Goal: Task Accomplishment & Management: Manage account settings

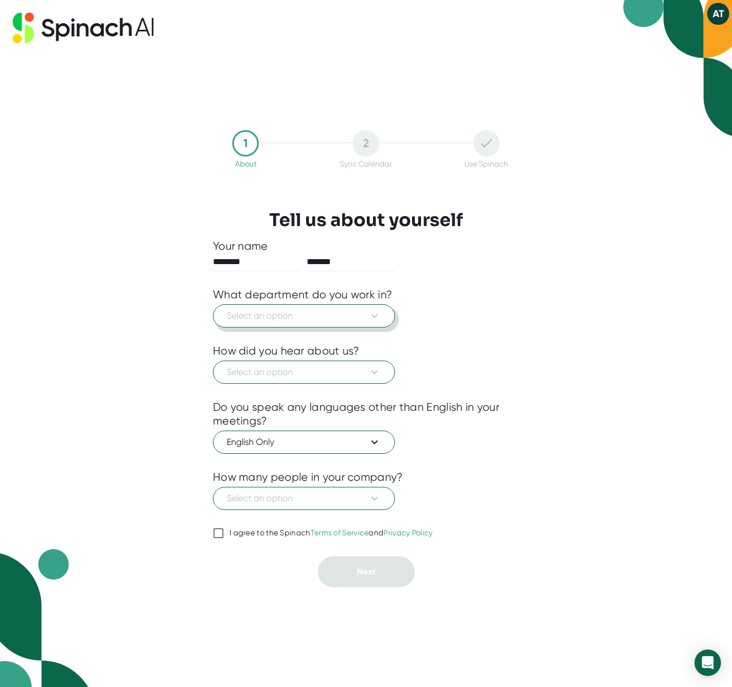
click at [376, 316] on icon at bounding box center [374, 315] width 13 height 13
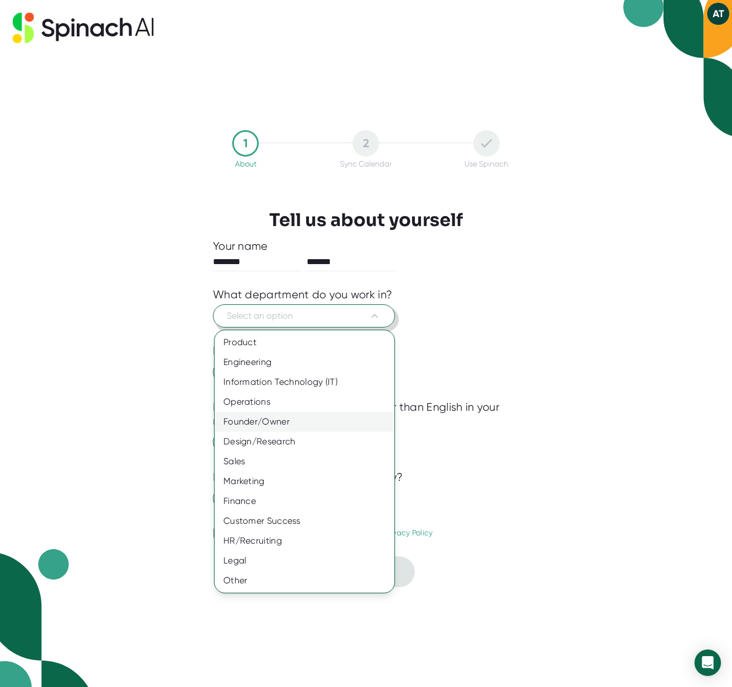
click at [270, 417] on div "Founder/Owner" at bounding box center [305, 422] width 180 height 20
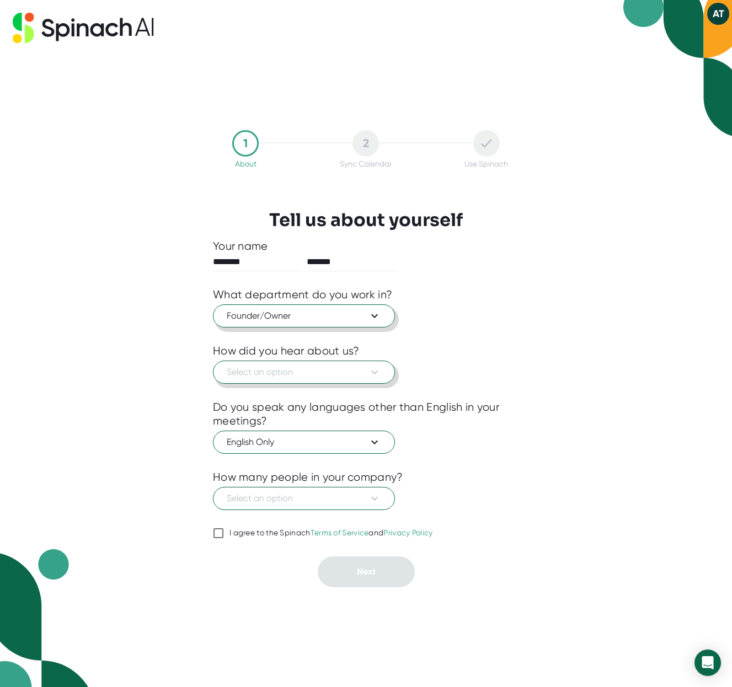
click at [378, 374] on icon at bounding box center [374, 372] width 13 height 13
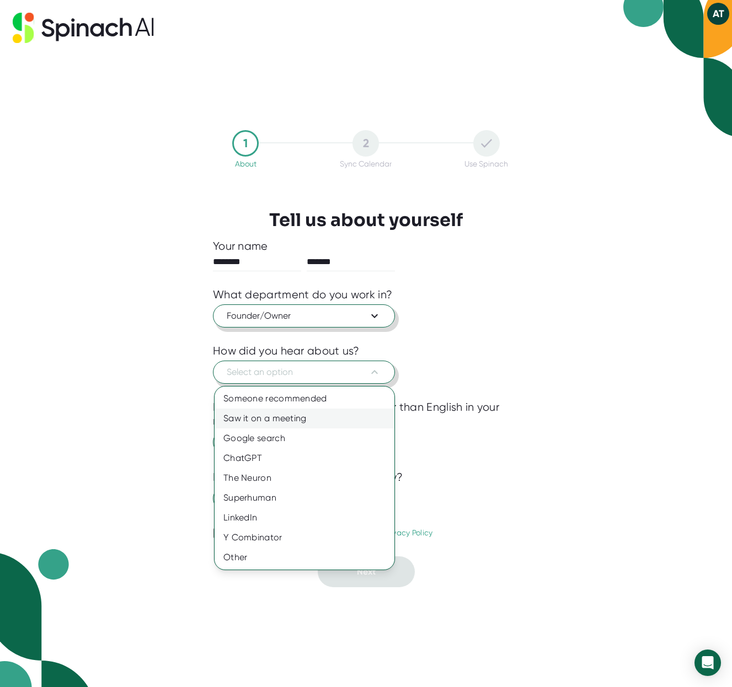
click at [301, 415] on div "Saw it on a meeting" at bounding box center [305, 419] width 180 height 20
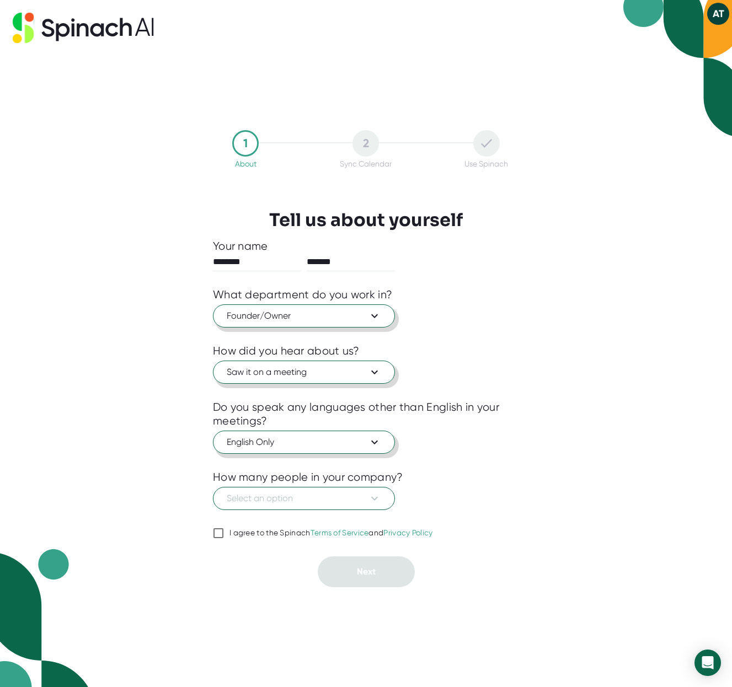
click at [377, 443] on icon at bounding box center [374, 442] width 13 height 13
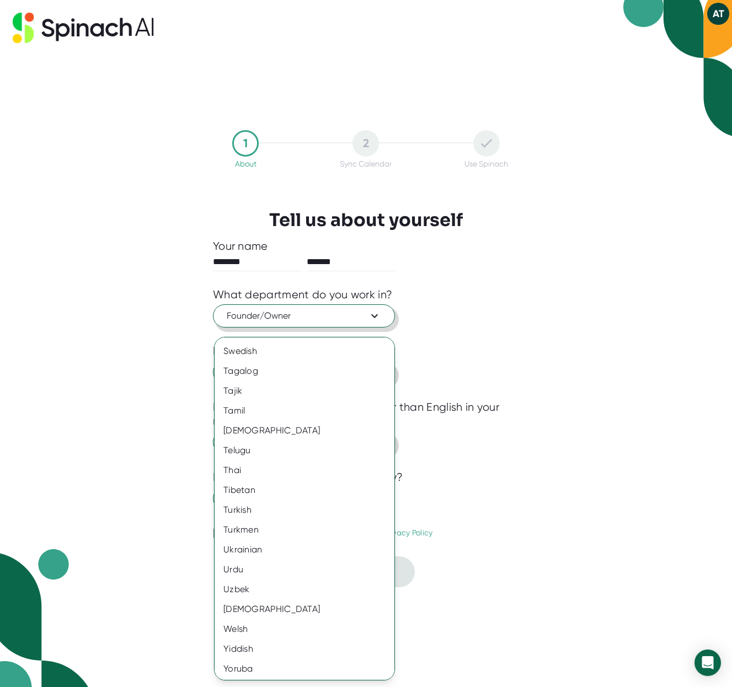
scroll to position [1806, 0]
click at [283, 411] on div "Tamil" at bounding box center [305, 410] width 180 height 20
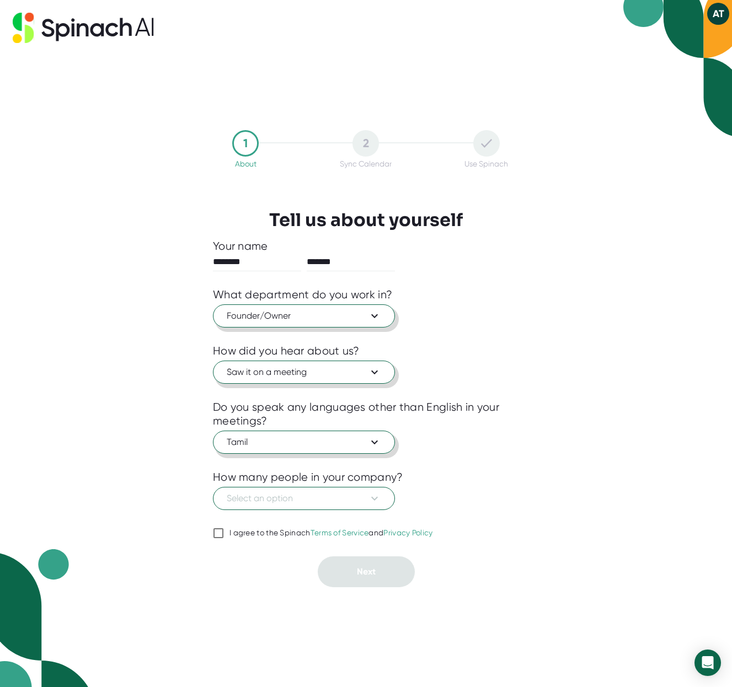
click at [613, 449] on div "1 About 2 Sync Calendar Use Spinach Tell us about yourself Your name ******** *…" at bounding box center [366, 343] width 732 height 687
click at [378, 445] on icon at bounding box center [374, 442] width 13 height 13
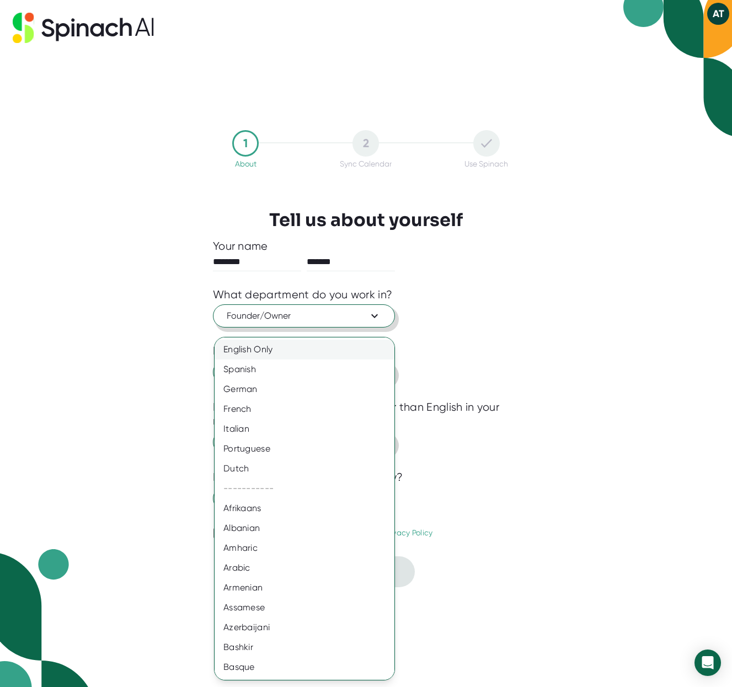
click at [259, 351] on div "English Only" at bounding box center [305, 350] width 180 height 20
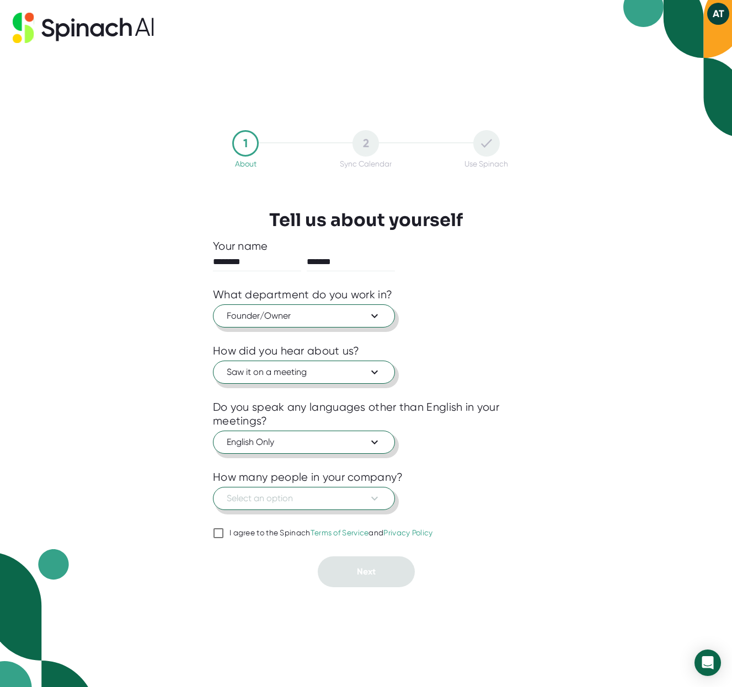
click at [380, 503] on icon at bounding box center [374, 498] width 13 height 13
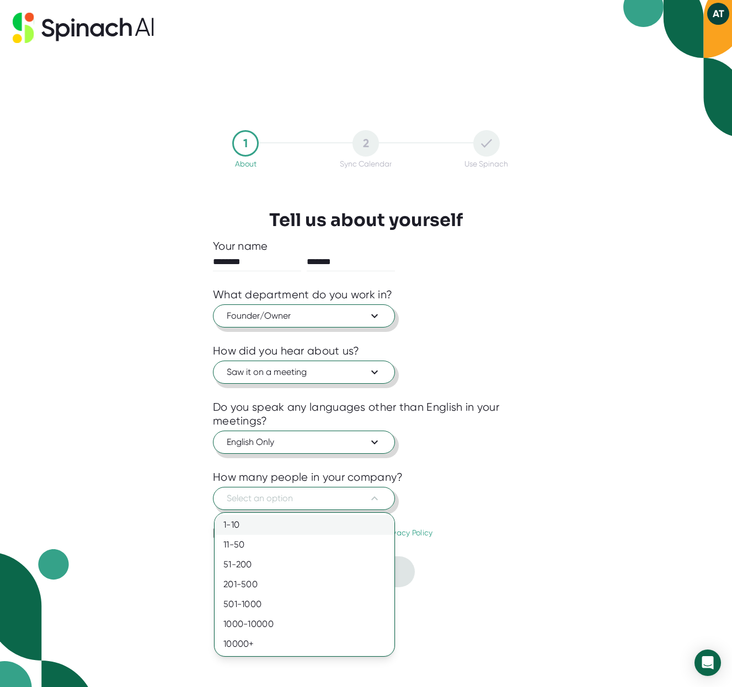
click at [250, 520] on div "1-10" at bounding box center [305, 525] width 180 height 20
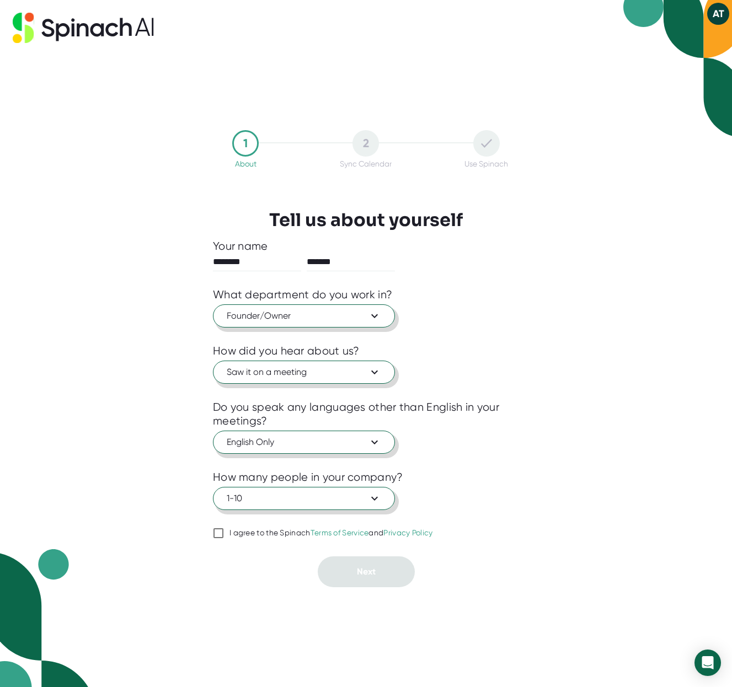
click at [223, 533] on input "I agree to the Spinach Terms of Service and Privacy Policy" at bounding box center [218, 533] width 11 height 13
checkbox input "true"
click at [371, 566] on span "Next" at bounding box center [366, 571] width 19 height 10
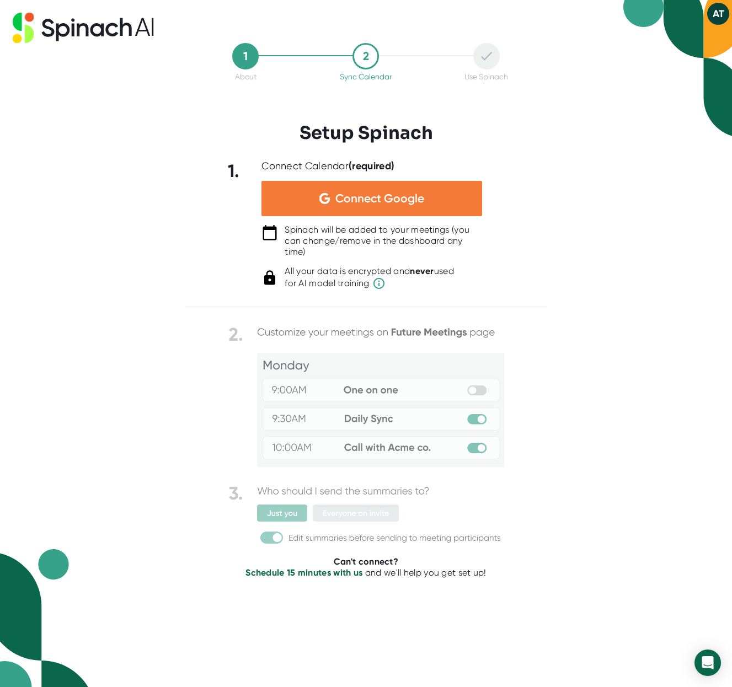
click at [369, 196] on span "Connect Google" at bounding box center [379, 198] width 89 height 11
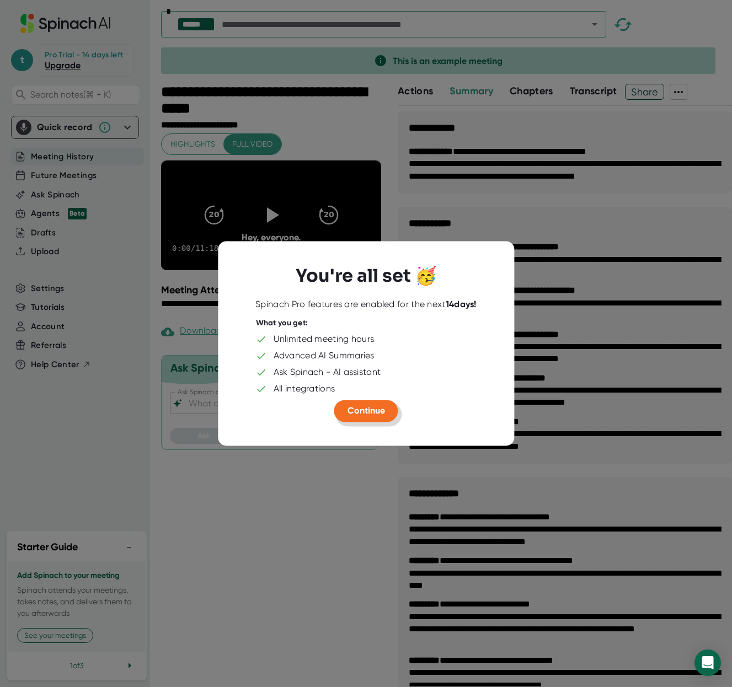
click at [374, 416] on button "Continue" at bounding box center [366, 411] width 64 height 22
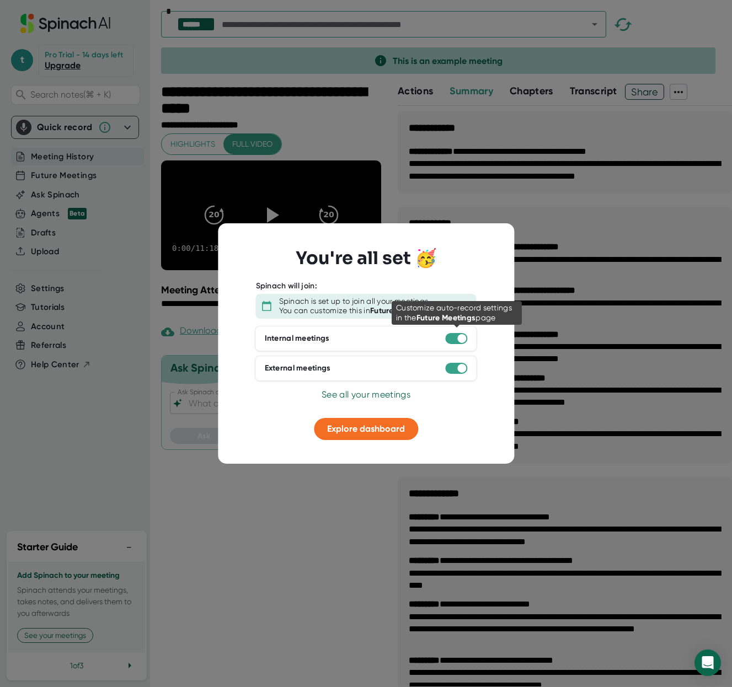
click at [454, 340] on div at bounding box center [457, 338] width 22 height 11
click at [362, 432] on span "Explore dashboard" at bounding box center [366, 428] width 78 height 10
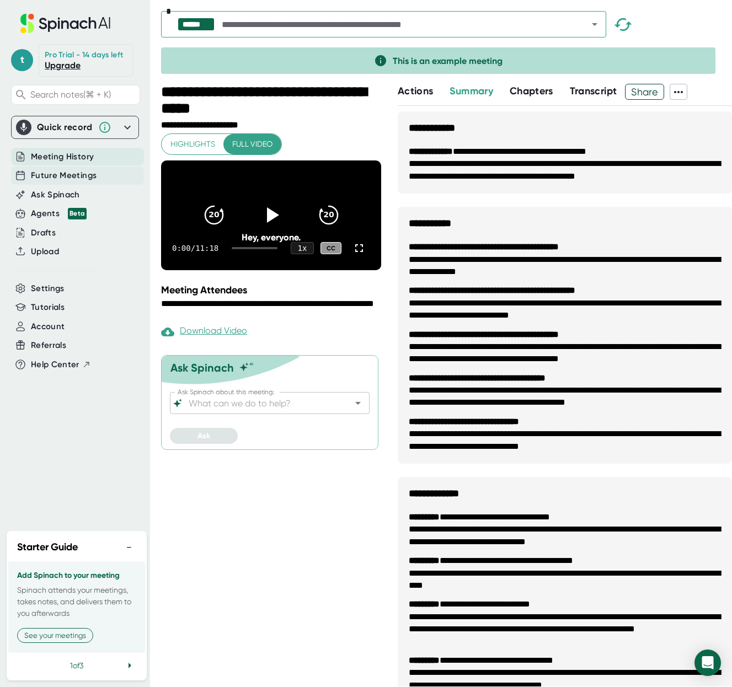
click at [71, 176] on span "Future Meetings" at bounding box center [64, 175] width 66 height 13
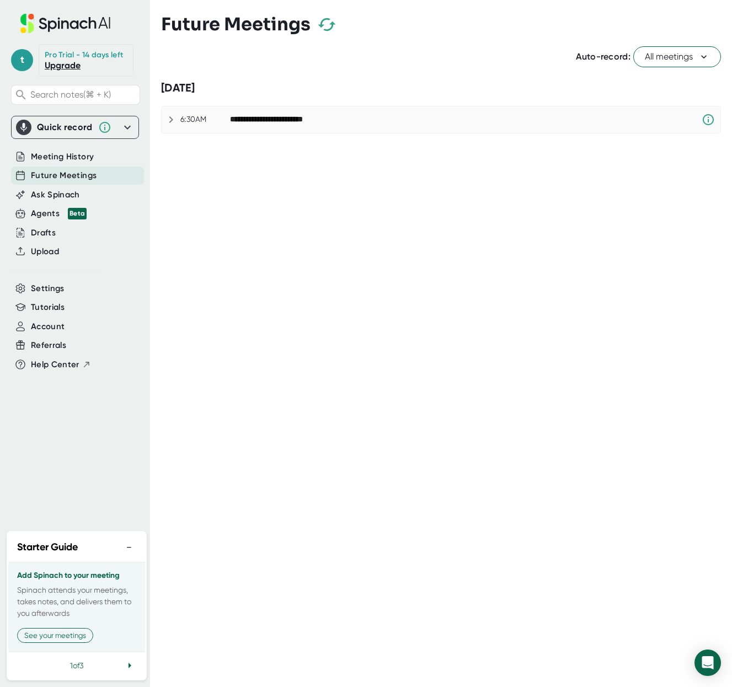
click at [69, 174] on span "Future Meetings" at bounding box center [64, 175] width 66 height 13
click at [172, 122] on icon at bounding box center [170, 119] width 13 height 13
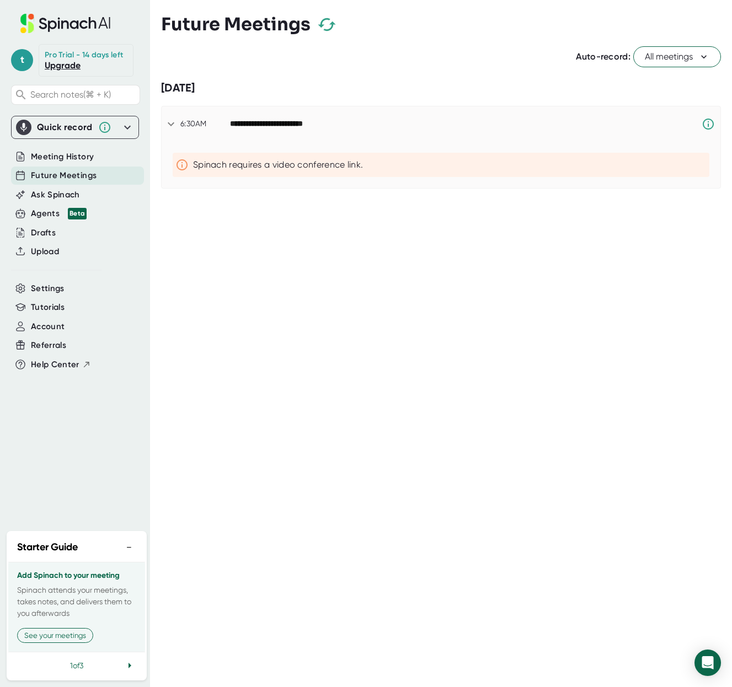
click at [169, 122] on icon at bounding box center [170, 123] width 13 height 13
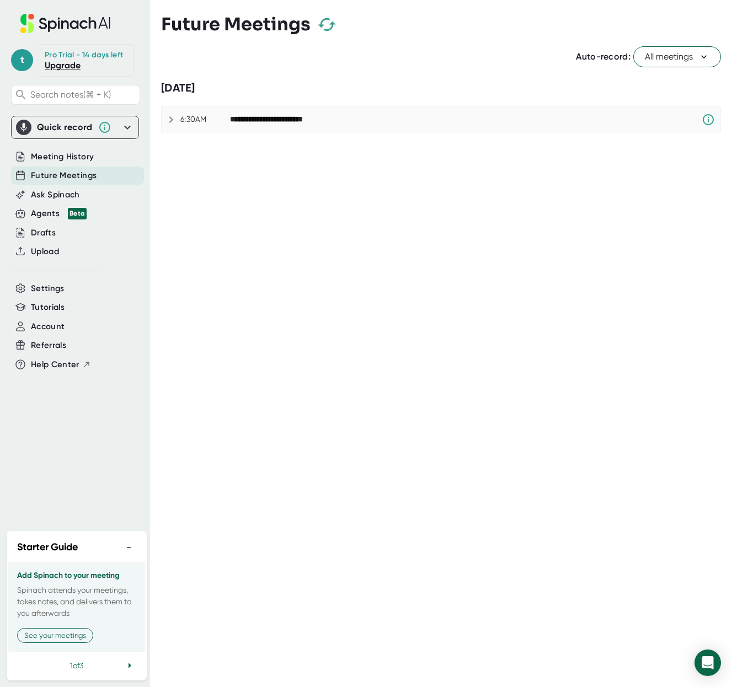
click at [706, 57] on icon at bounding box center [703, 56] width 11 height 11
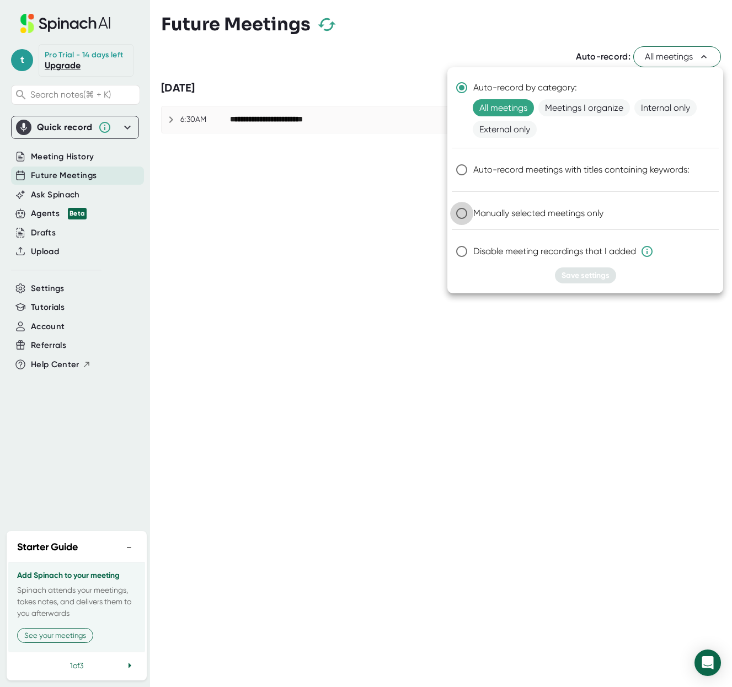
click at [462, 213] on input "Manually selected meetings only" at bounding box center [461, 213] width 23 height 23
radio input "true"
drag, startPoint x: 601, startPoint y: 276, endPoint x: 495, endPoint y: 293, distance: 107.2
click at [601, 276] on span "Save settings" at bounding box center [585, 275] width 48 height 9
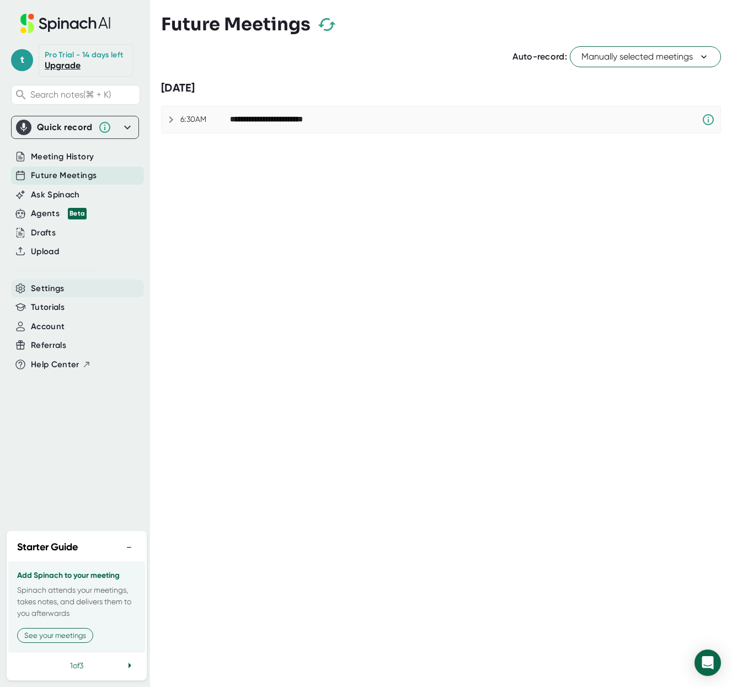
click at [56, 290] on span "Settings" at bounding box center [48, 288] width 34 height 13
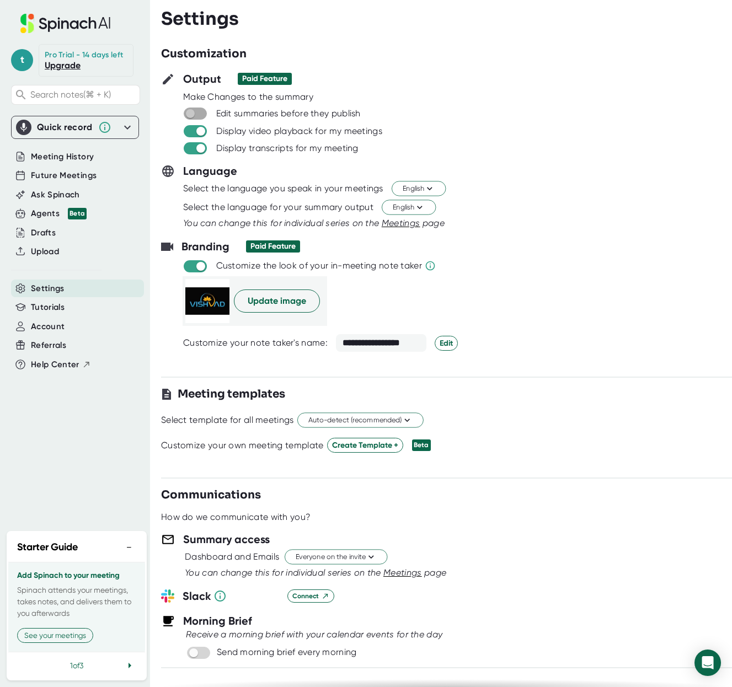
click at [202, 115] on input "checkbox" at bounding box center [189, 114] width 31 height 10
checkbox input "false"
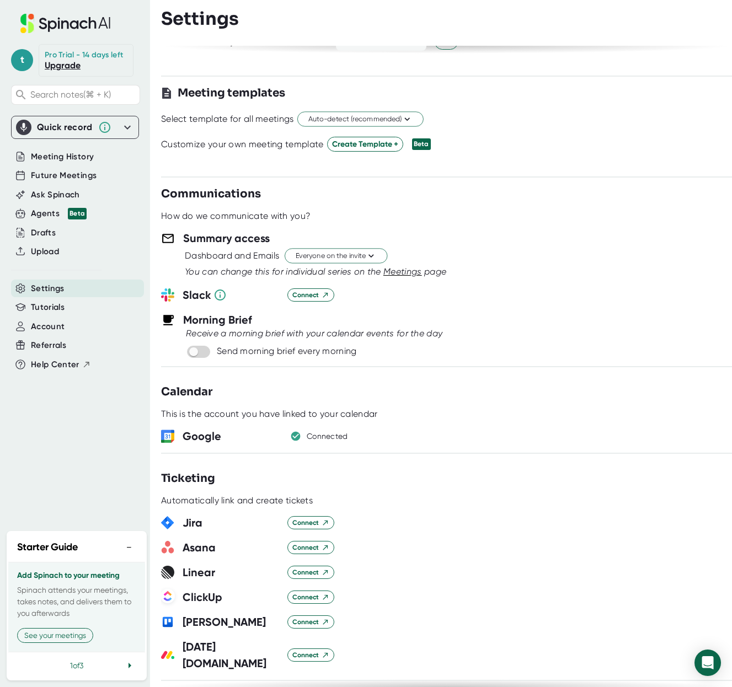
scroll to position [305, 0]
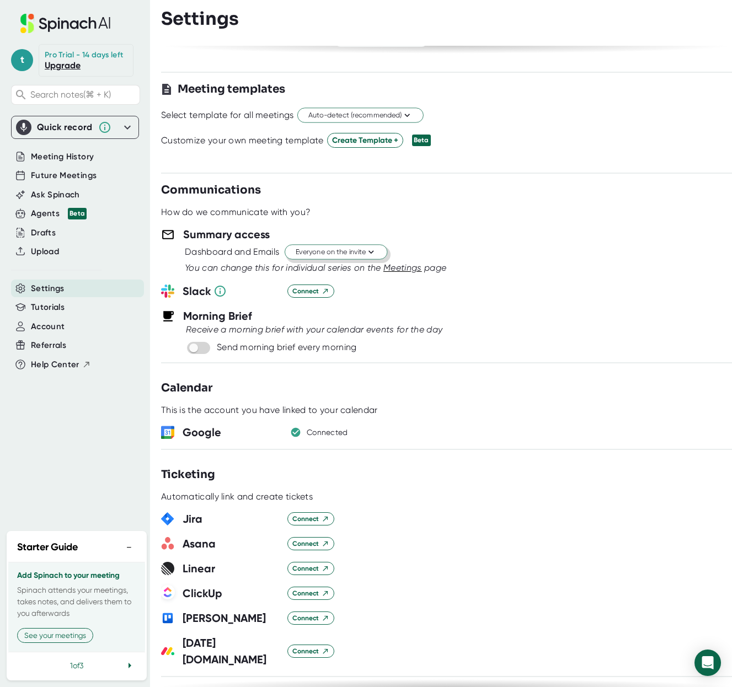
click at [376, 253] on icon at bounding box center [371, 252] width 10 height 10
click at [530, 245] on div at bounding box center [366, 343] width 732 height 687
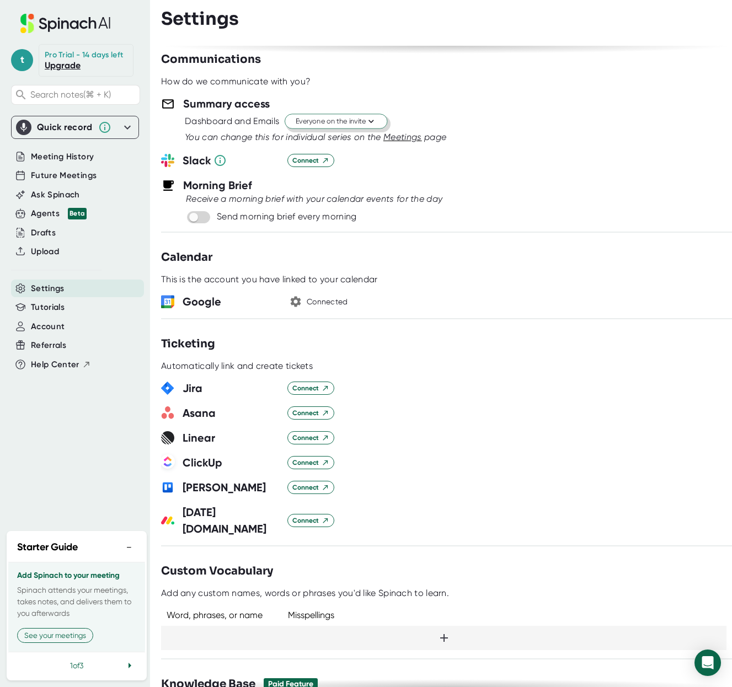
scroll to position [429, 0]
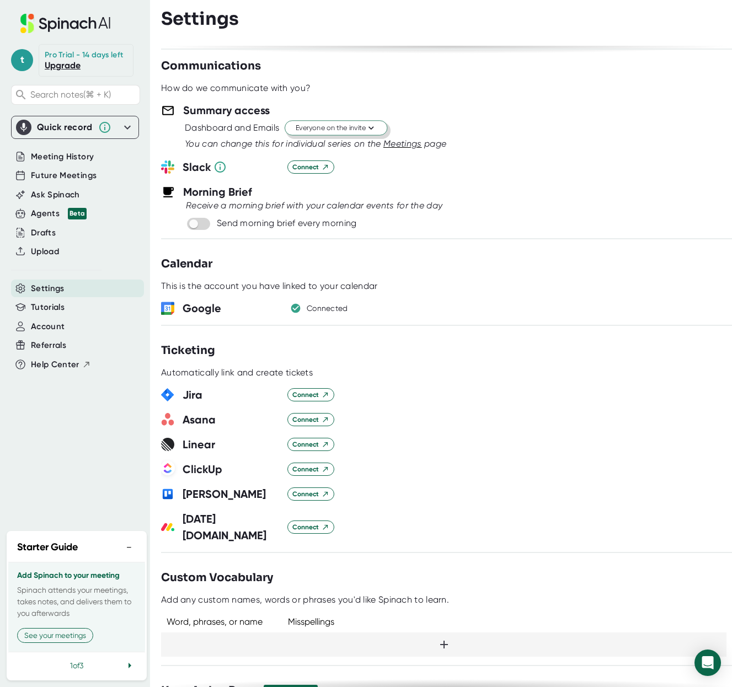
click at [374, 130] on icon at bounding box center [371, 128] width 10 height 10
click at [367, 189] on div "Invitees from your company" at bounding box center [324, 190] width 127 height 20
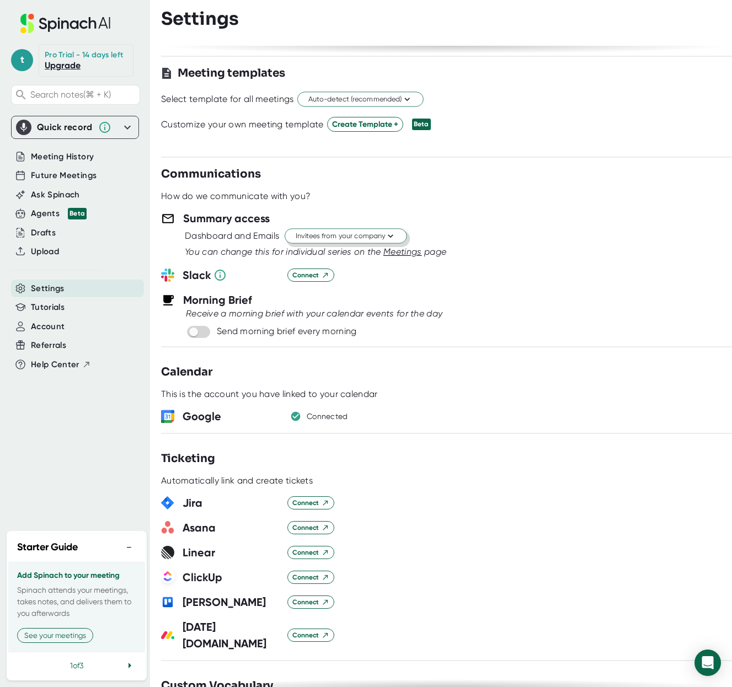
scroll to position [320, 0]
drag, startPoint x: 407, startPoint y: 256, endPoint x: 516, endPoint y: 246, distance: 109.6
click at [407, 256] on span "Meetings" at bounding box center [402, 252] width 39 height 10
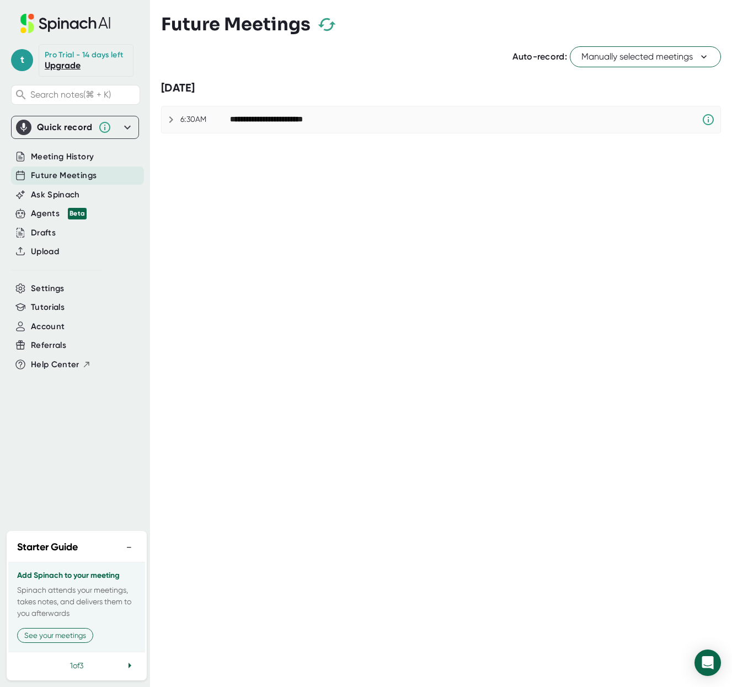
click at [174, 122] on icon at bounding box center [170, 119] width 13 height 13
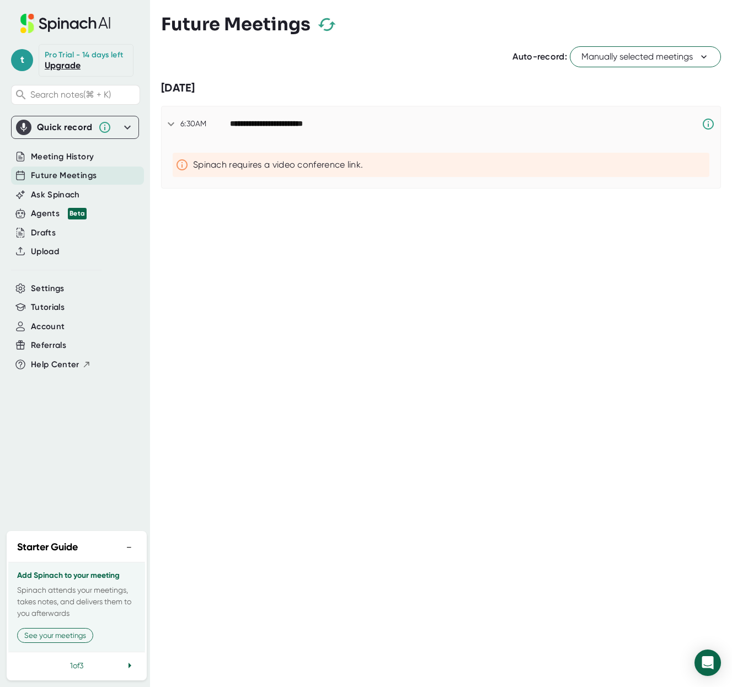
click at [174, 122] on icon at bounding box center [170, 123] width 13 height 13
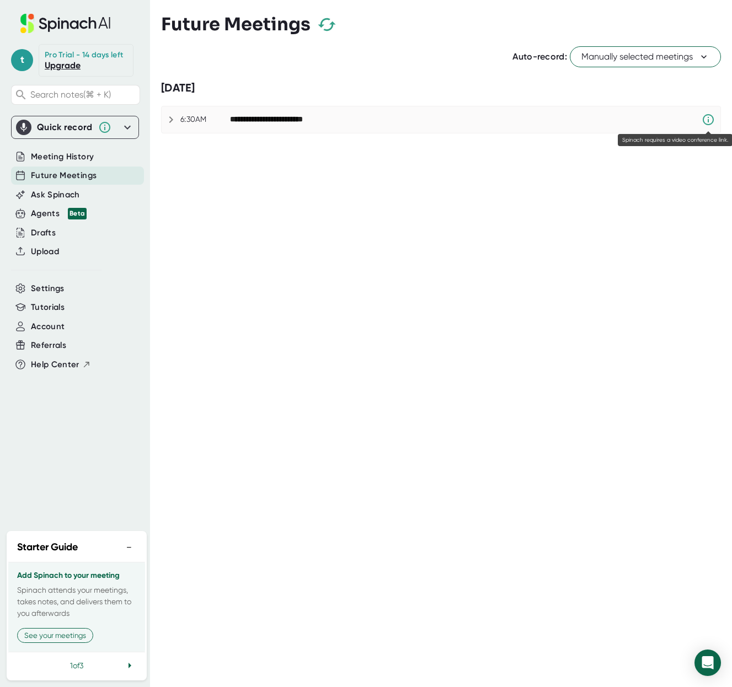
click at [713, 121] on icon at bounding box center [707, 119] width 13 height 13
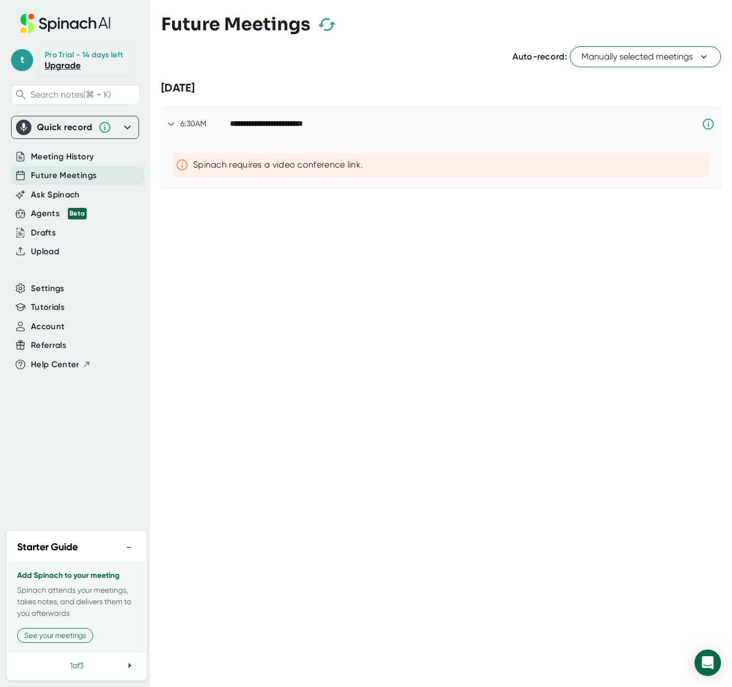
click at [176, 123] on icon at bounding box center [170, 123] width 13 height 13
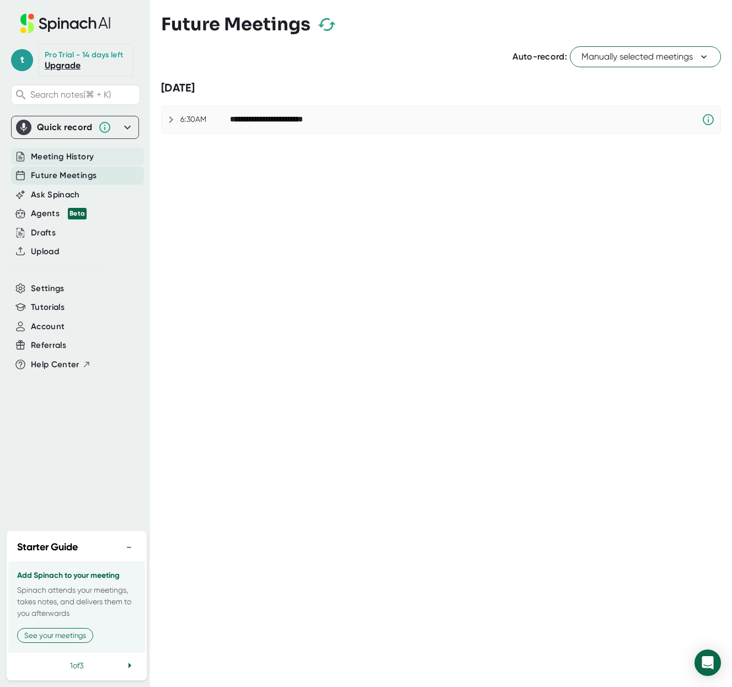
click at [53, 158] on span "Meeting History" at bounding box center [62, 157] width 63 height 13
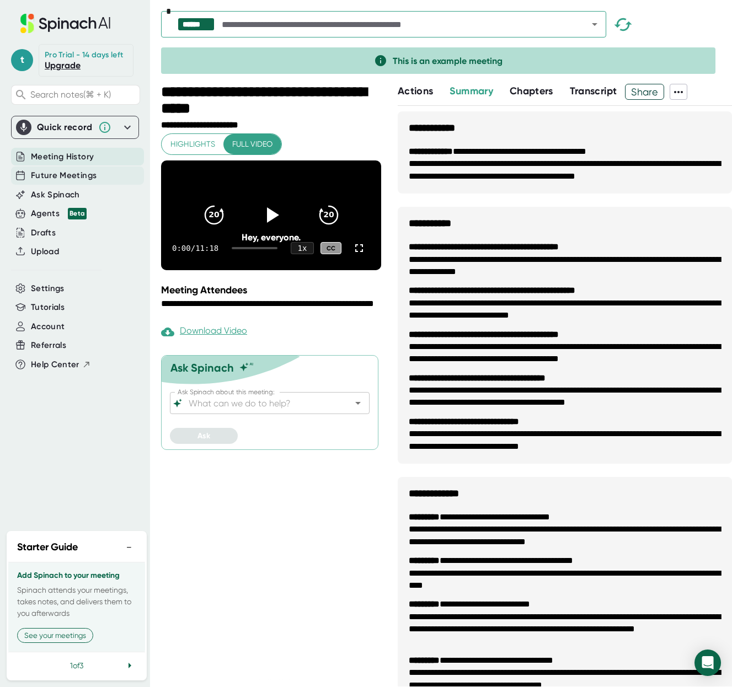
click at [66, 175] on span "Future Meetings" at bounding box center [64, 175] width 66 height 13
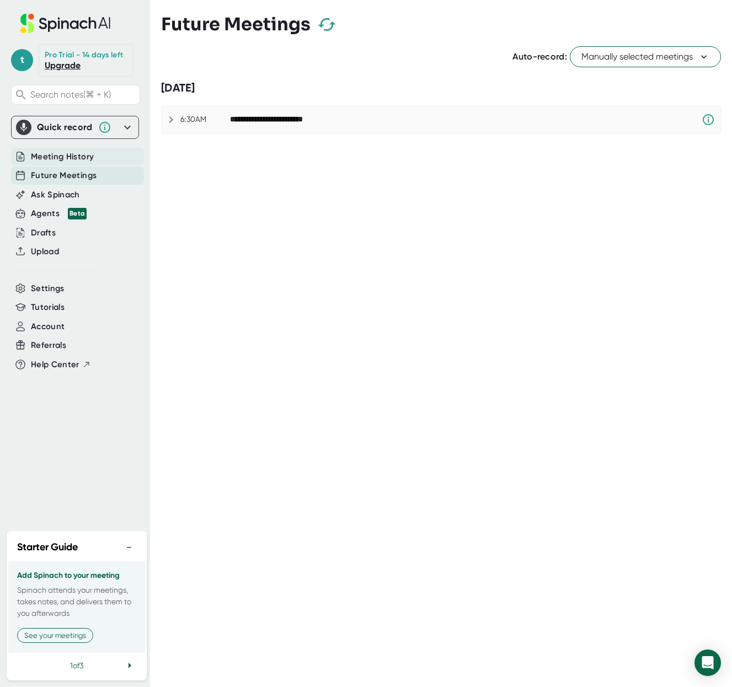
click at [78, 158] on span "Meeting History" at bounding box center [62, 157] width 63 height 13
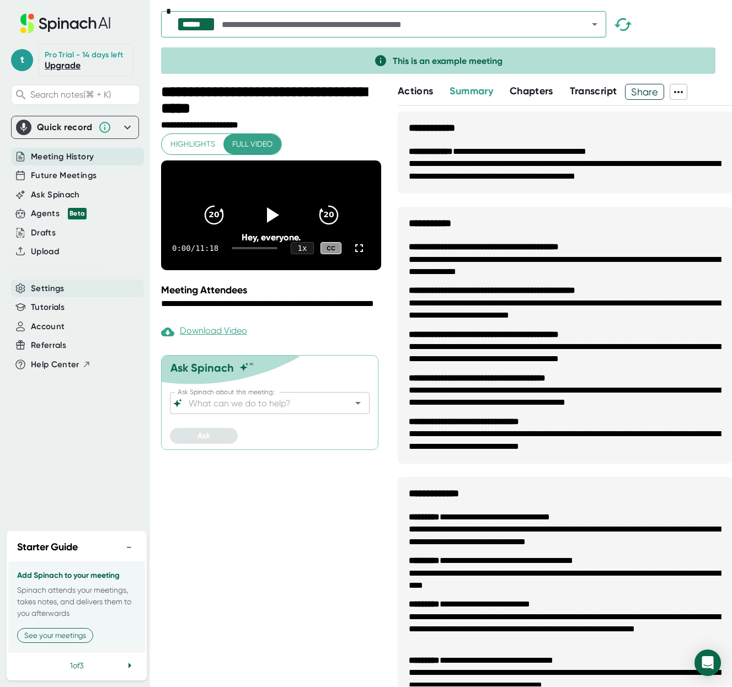
click at [50, 287] on span "Settings" at bounding box center [48, 288] width 34 height 13
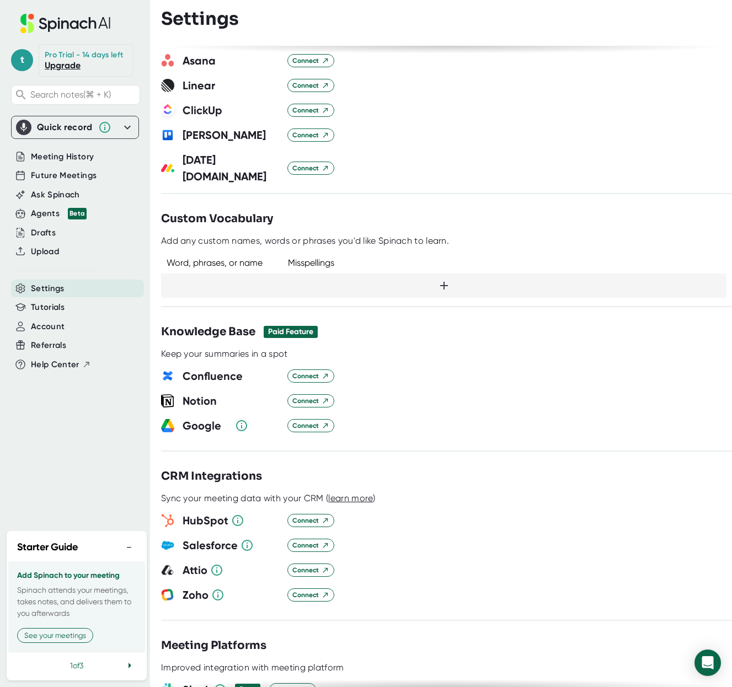
scroll to position [811, 0]
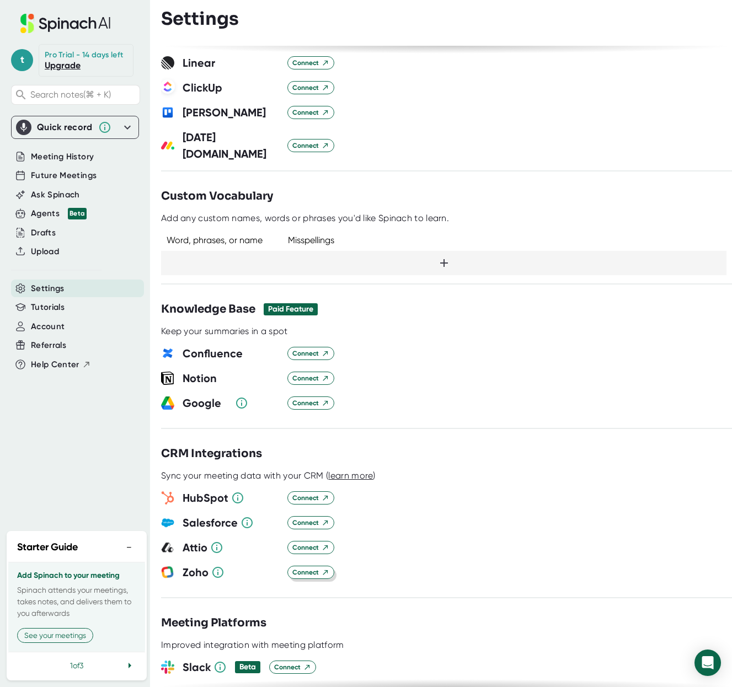
click at [321, 569] on icon at bounding box center [325, 573] width 8 height 8
checkbox input "true"
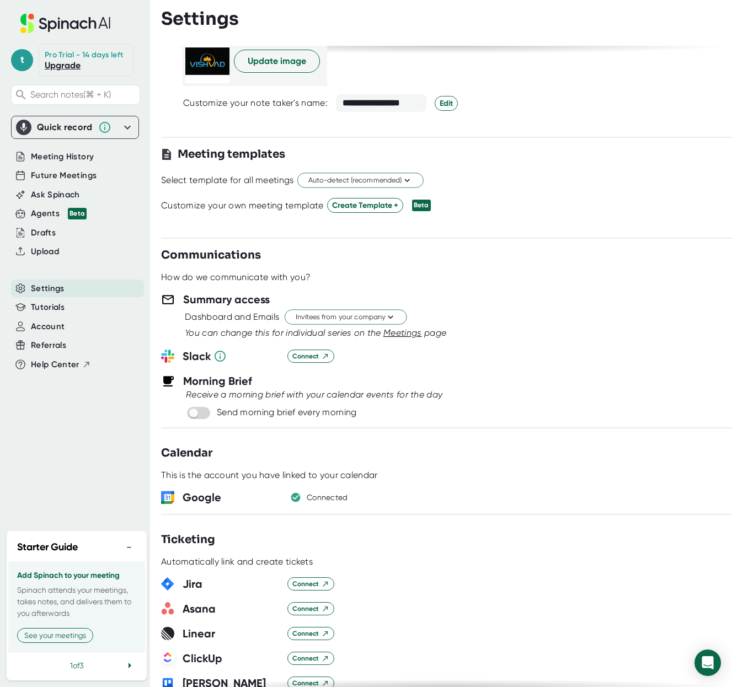
scroll to position [238, 0]
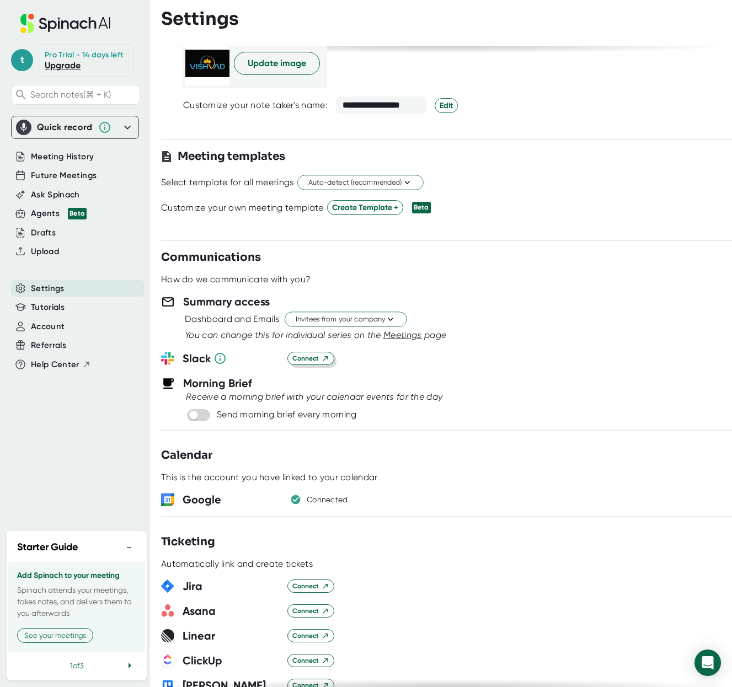
click at [313, 360] on span "Connect" at bounding box center [310, 358] width 37 height 10
click at [312, 359] on span "Connect" at bounding box center [310, 358] width 37 height 10
